Goal: Task Accomplishment & Management: Manage account settings

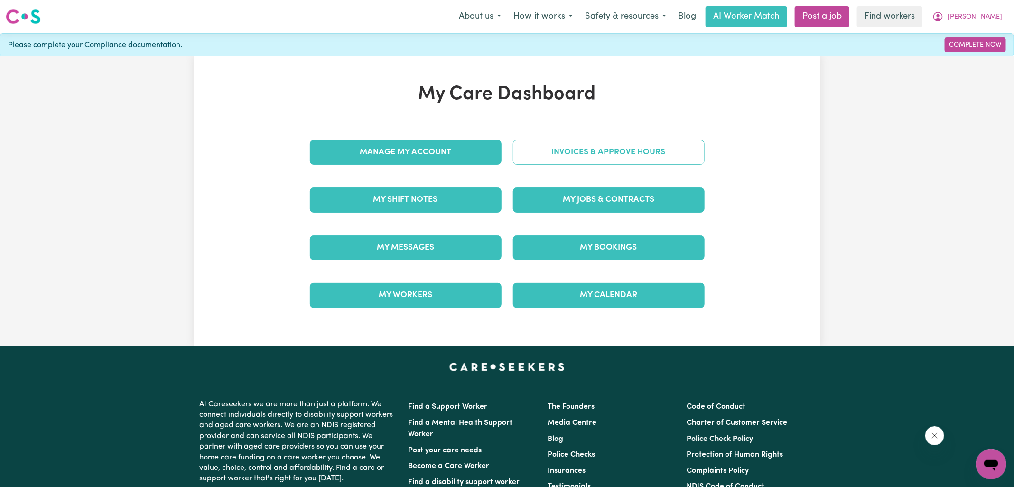
click at [537, 152] on link "Invoices & Approve Hours" at bounding box center [609, 152] width 192 height 25
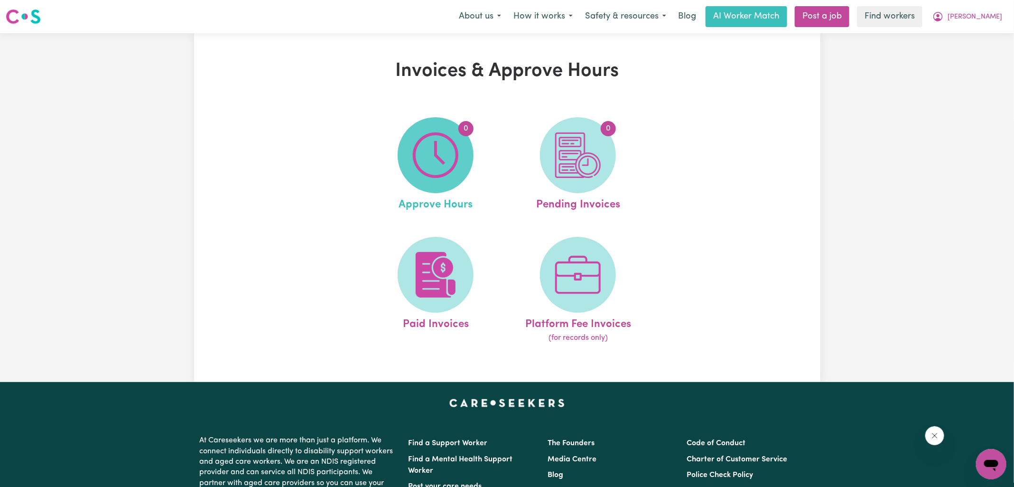
click at [460, 157] on span "0" at bounding box center [436, 155] width 76 height 76
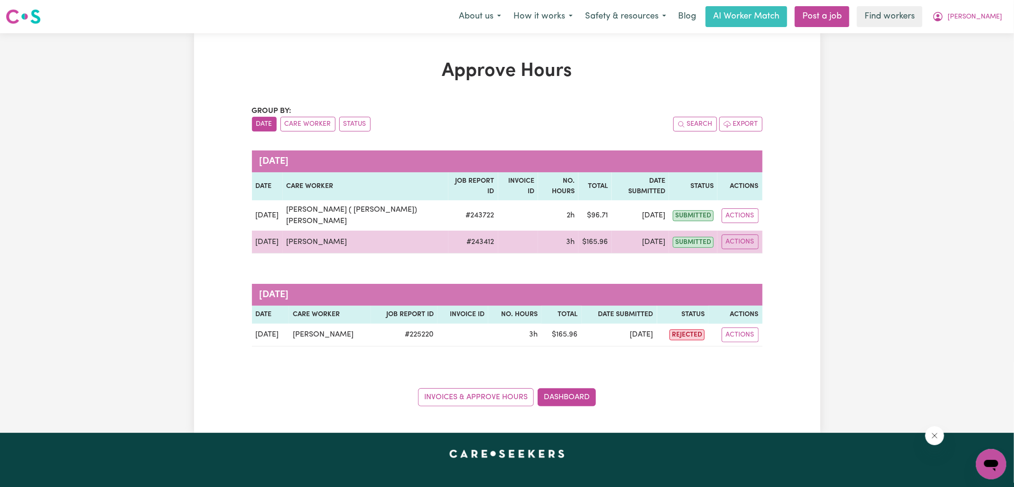
click at [738, 234] on button "Actions" at bounding box center [740, 241] width 37 height 15
click at [753, 254] on link "View Job Report" at bounding box center [765, 263] width 81 height 19
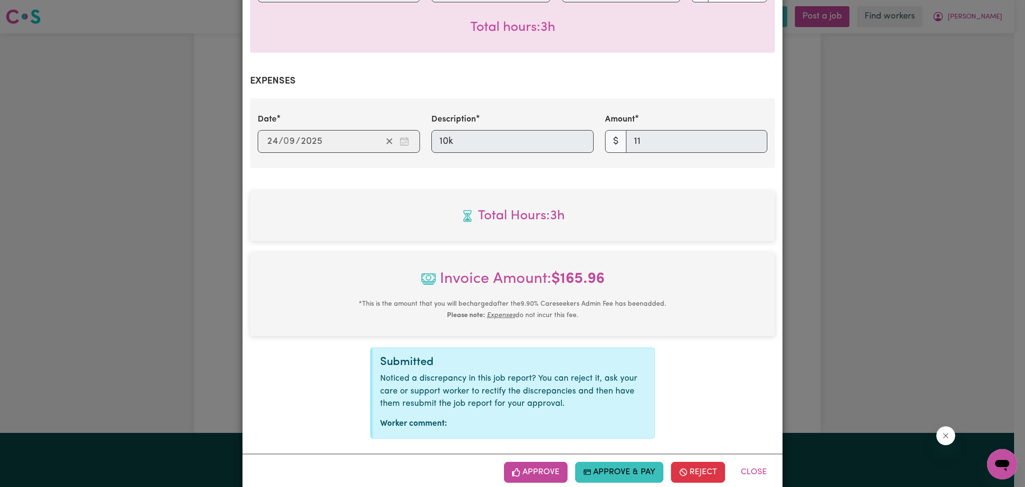
scroll to position [302, 0]
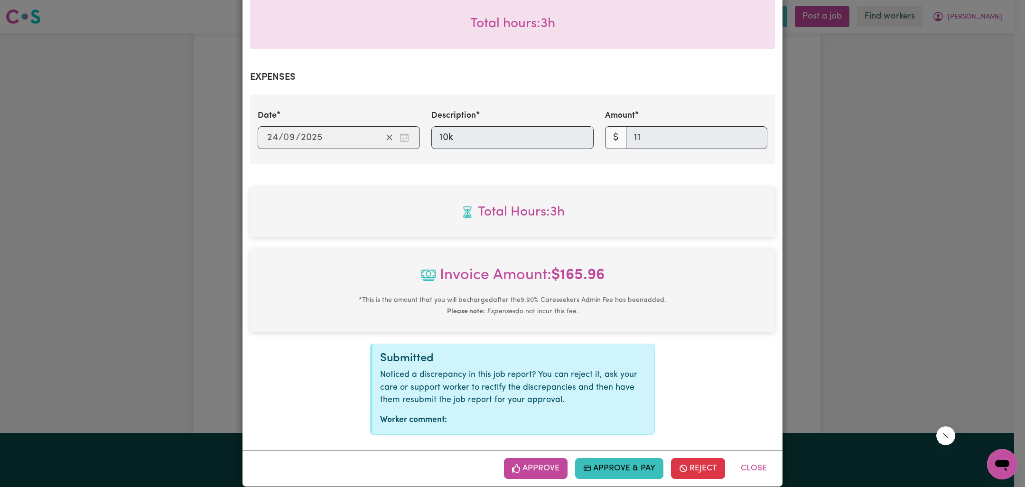
drag, startPoint x: 555, startPoint y: 455, endPoint x: 551, endPoint y: 445, distance: 10.7
click at [555, 458] on button "Approve" at bounding box center [536, 468] width 64 height 21
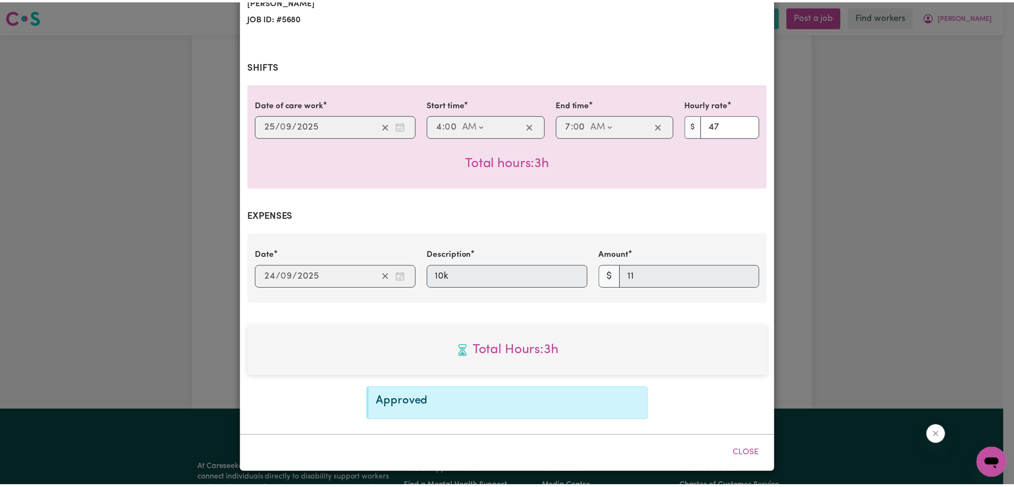
scroll to position [149, 0]
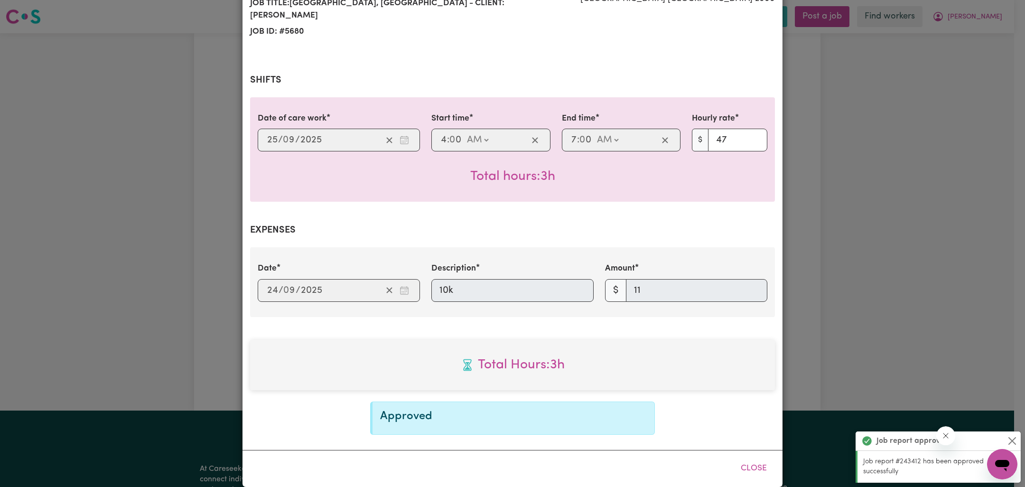
click at [728, 299] on div "Date [DATE] 24 / 0 9 / 2025 Description 10k Amount $ 11" at bounding box center [512, 281] width 525 height 69
click at [867, 251] on div "Job Report # 243412 - [PERSON_NAME] Summary Job report # 243412 Client name: [P…" at bounding box center [512, 243] width 1025 height 487
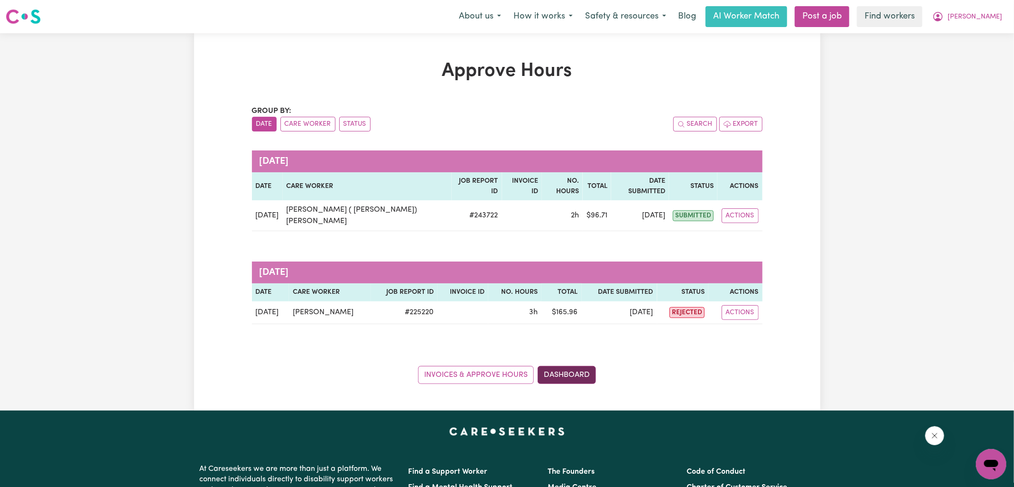
click at [574, 366] on link "Dashboard" at bounding box center [566, 375] width 58 height 18
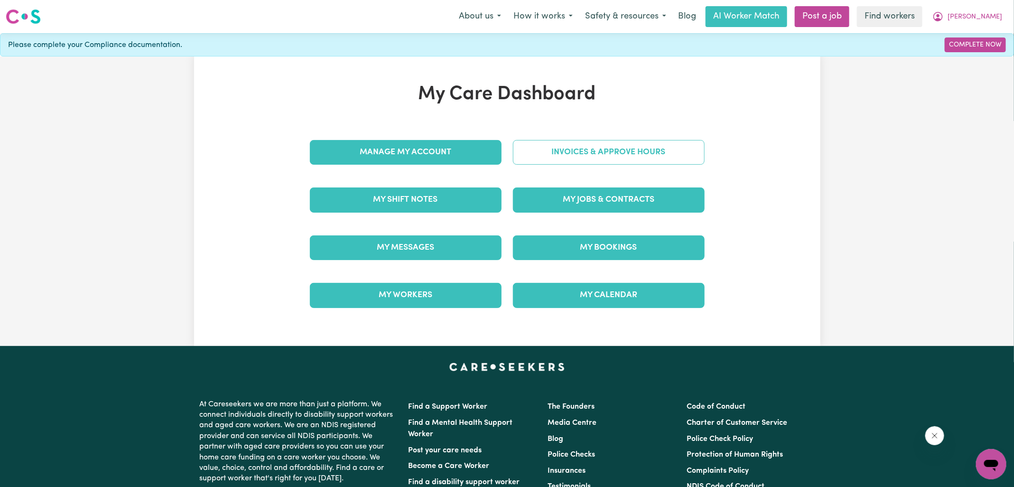
click at [597, 158] on link "Invoices & Approve Hours" at bounding box center [609, 152] width 192 height 25
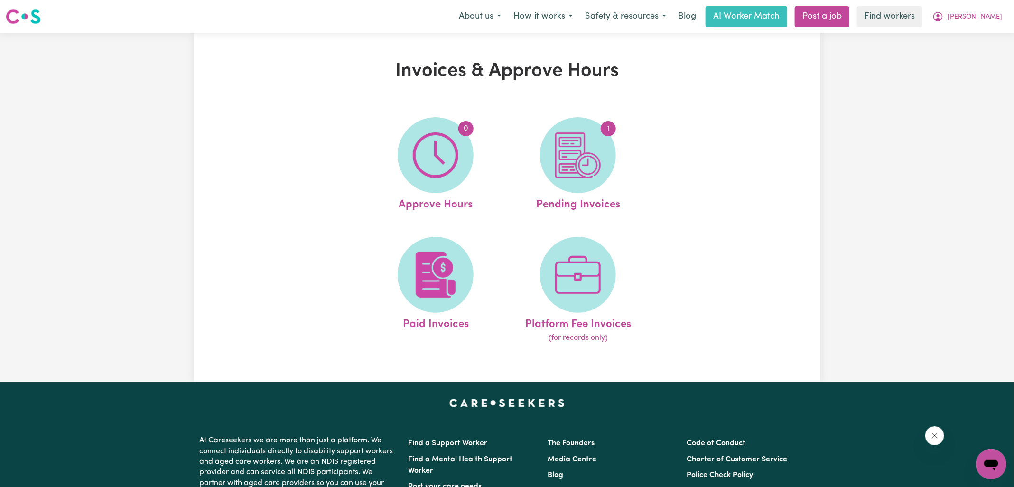
click at [507, 179] on ul "0 Approve Hours 1 Pending Invoices Paid Invoices Platform Fee Invoices (for rec…" at bounding box center [506, 230] width 285 height 250
click at [580, 176] on img at bounding box center [578, 155] width 46 height 46
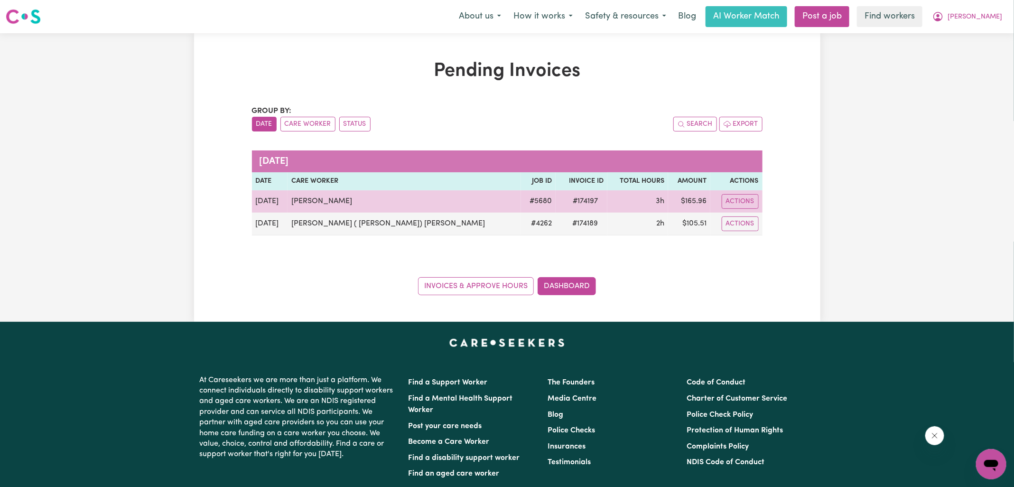
click at [567, 202] on span "# 174197" at bounding box center [585, 200] width 37 height 11
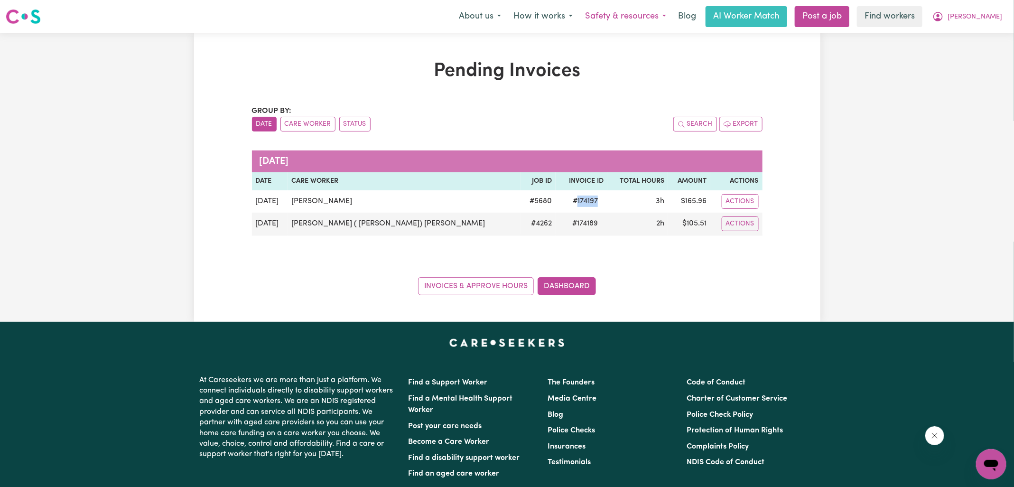
copy span "174197"
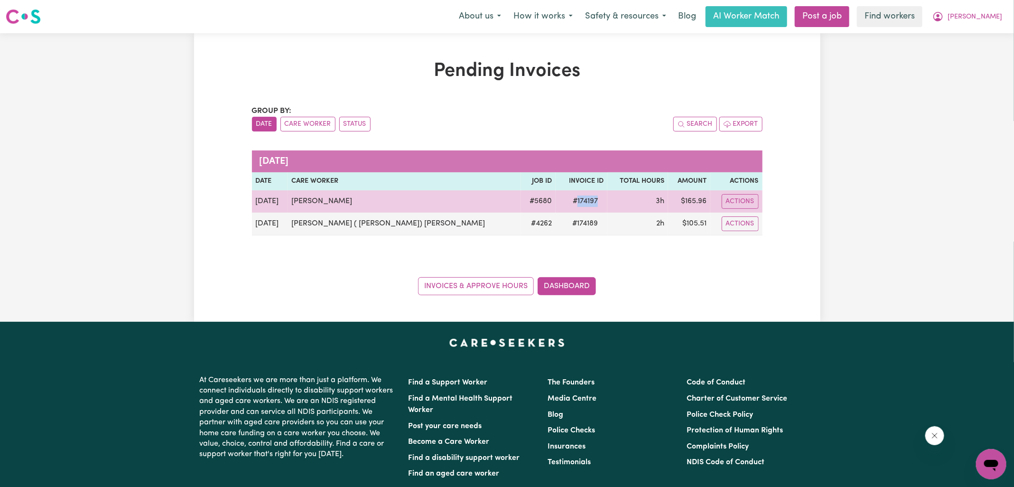
click at [683, 201] on td "$ 165.96" at bounding box center [689, 201] width 42 height 22
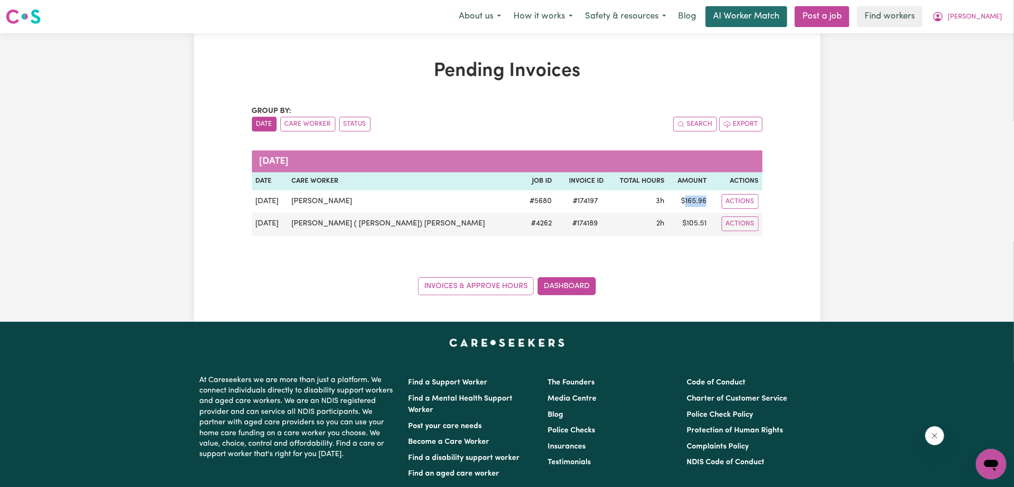
copy td "165.96"
click at [976, 12] on span "[PERSON_NAME]" at bounding box center [974, 17] width 55 height 10
click at [963, 57] on link "Logout" at bounding box center [970, 55] width 75 height 18
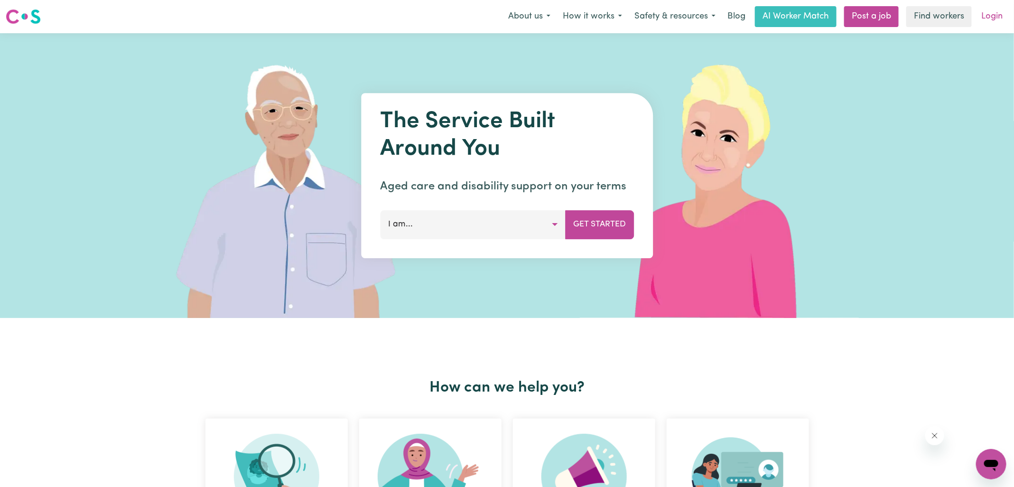
click at [985, 16] on link "Login" at bounding box center [991, 16] width 33 height 21
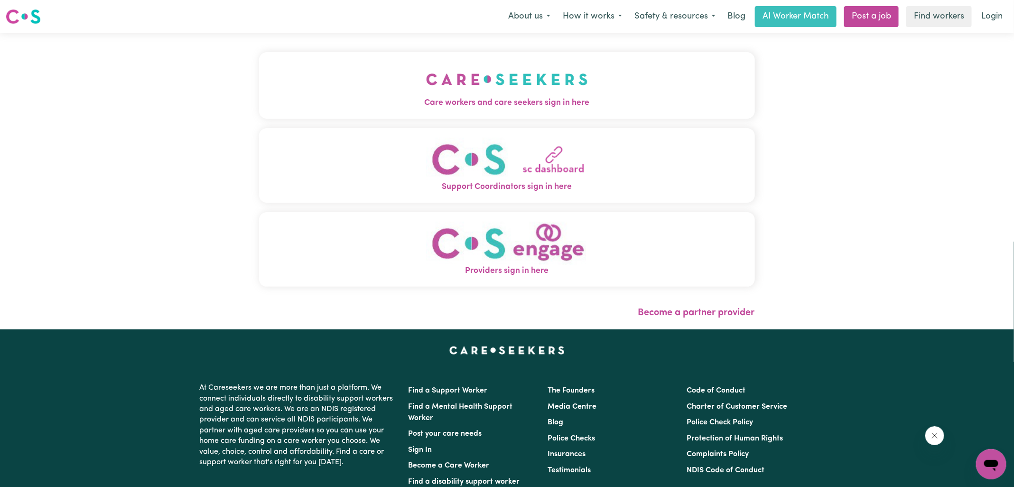
click at [557, 89] on img "Care workers and care seekers sign in here" at bounding box center [507, 79] width 162 height 35
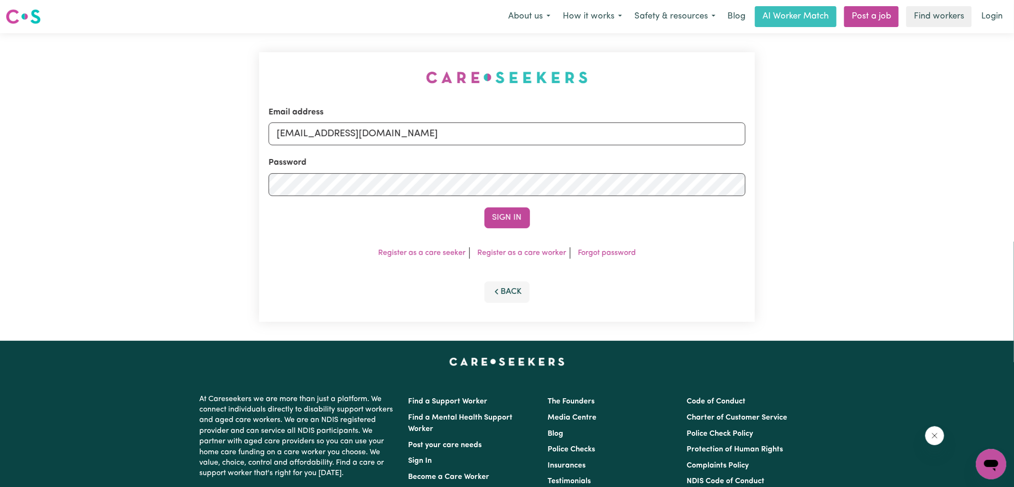
click at [339, 83] on div "Email address [EMAIL_ADDRESS][DOMAIN_NAME] Password Sign In Register as a care …" at bounding box center [506, 186] width 507 height 307
drag, startPoint x: 324, startPoint y: 132, endPoint x: 614, endPoint y: 147, distance: 289.8
click at [614, 147] on form "Email address [EMAIL_ADDRESS][DOMAIN_NAME] Password Sign In" at bounding box center [507, 167] width 477 height 122
type input "[EMAIL_ADDRESS][DOMAIN_NAME]"
click at [484, 207] on button "Sign In" at bounding box center [507, 217] width 46 height 21
